Goal: Information Seeking & Learning: Learn about a topic

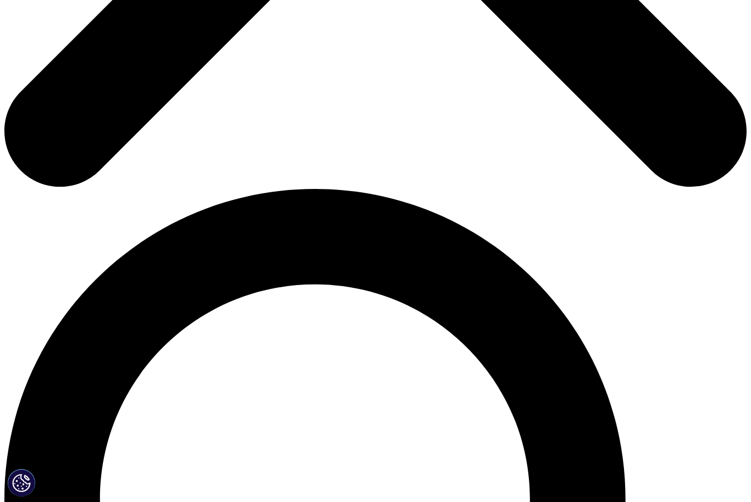
scroll to position [614, 0]
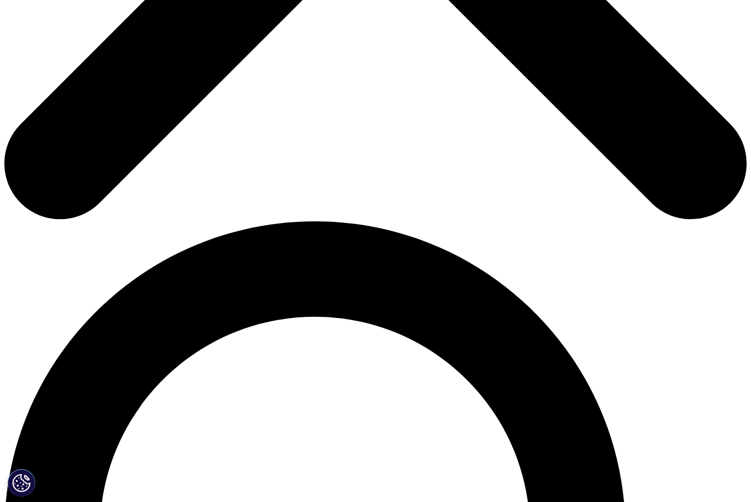
scroll to position [539, 0]
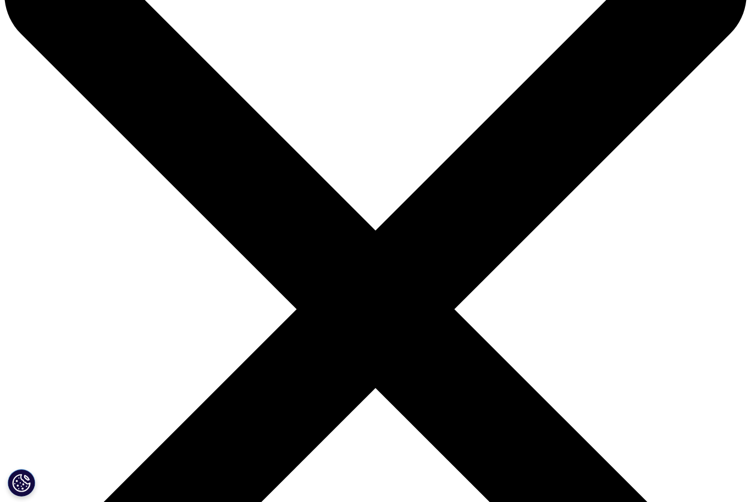
scroll to position [0, 0]
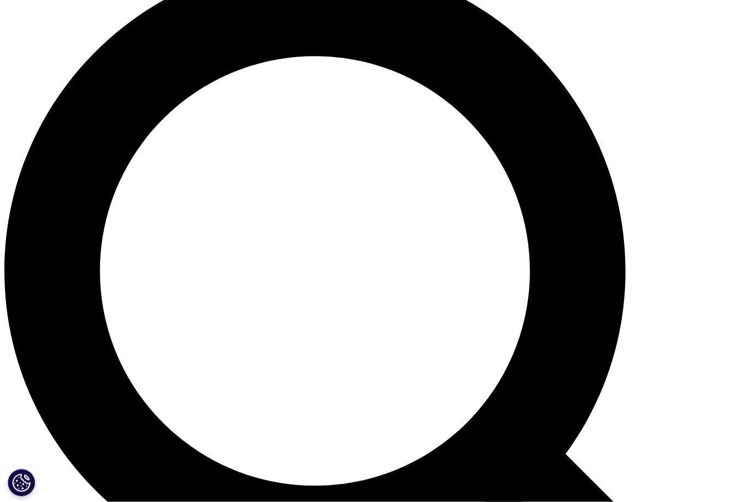
scroll to position [818, 0]
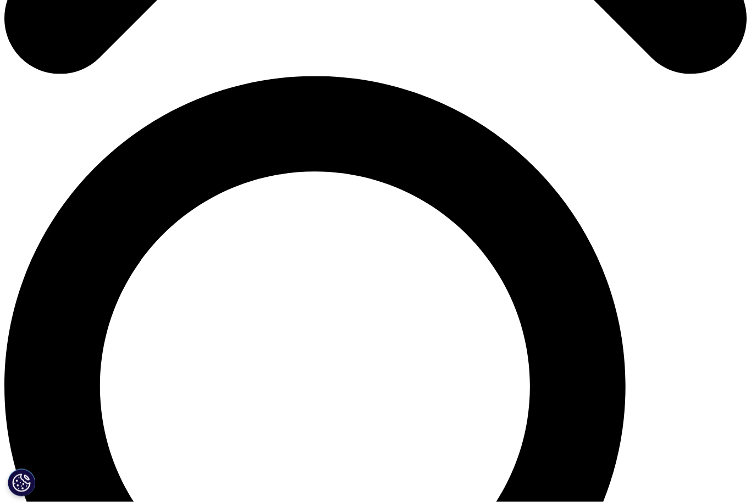
scroll to position [684, 0]
